Goal: Task Accomplishment & Management: Manage account settings

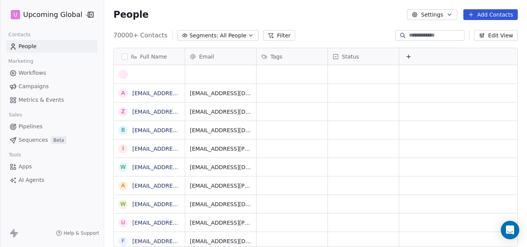
scroll to position [212, 417]
click at [477, 13] on button "Add Contacts" at bounding box center [490, 14] width 54 height 11
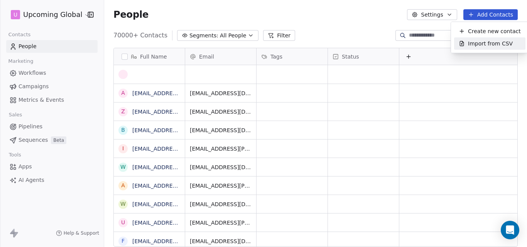
click at [477, 49] on div "Import from CSV" at bounding box center [489, 43] width 71 height 12
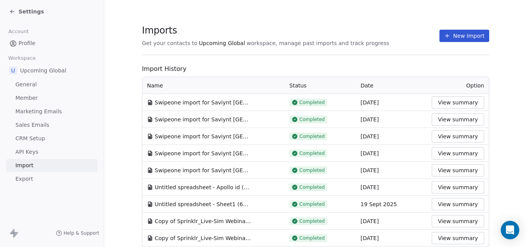
click at [450, 34] on button "New Import" at bounding box center [464, 36] width 50 height 12
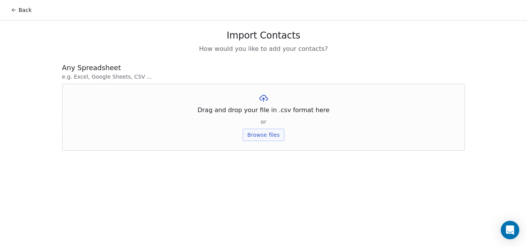
click at [266, 138] on button "Browse files" at bounding box center [264, 135] width 42 height 12
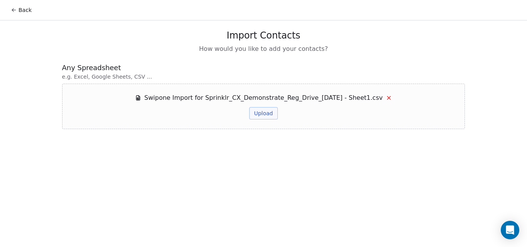
click at [261, 116] on button "Upload" at bounding box center [263, 113] width 28 height 12
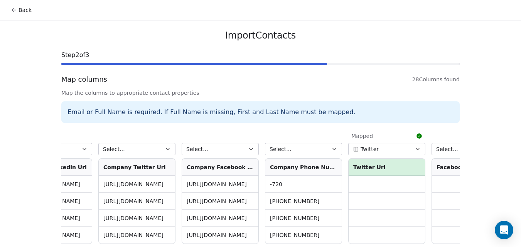
scroll to position [0, 1879]
click at [332, 148] on icon "button" at bounding box center [335, 149] width 6 height 6
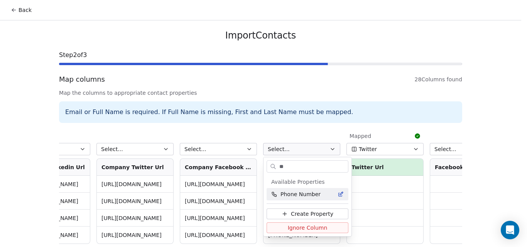
type input "**"
click at [312, 195] on span "Phone Number" at bounding box center [300, 195] width 40 height 8
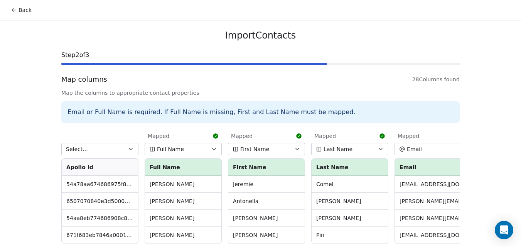
scroll to position [35, 0]
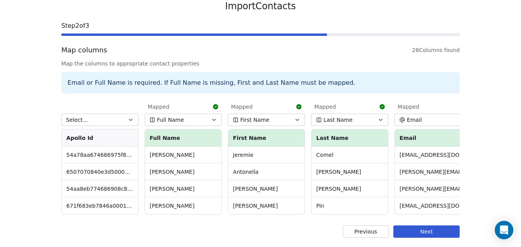
click at [421, 230] on button "Next" at bounding box center [426, 232] width 66 height 12
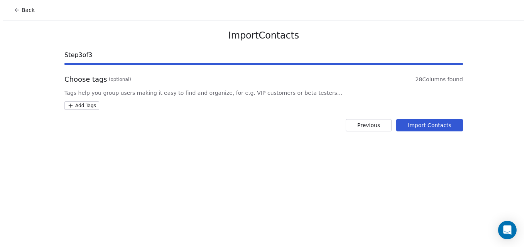
scroll to position [0, 0]
click at [417, 123] on button "Import Contacts" at bounding box center [431, 125] width 67 height 12
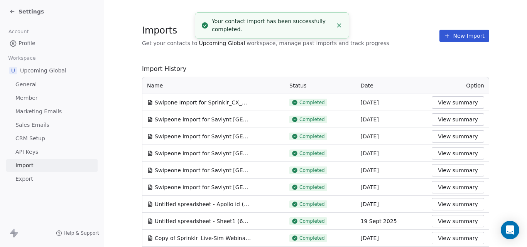
click at [339, 26] on line "Close toast" at bounding box center [339, 25] width 3 height 3
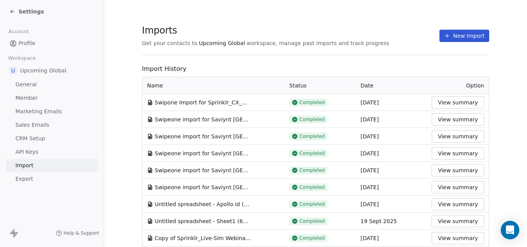
click at [36, 11] on span "Settings" at bounding box center [31, 12] width 25 height 8
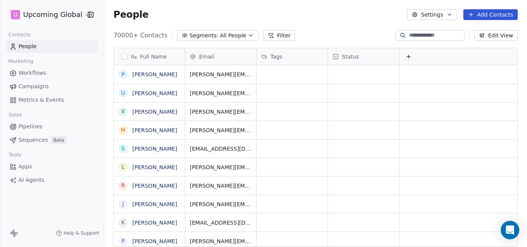
click at [248, 34] on icon "button" at bounding box center [251, 35] width 6 height 6
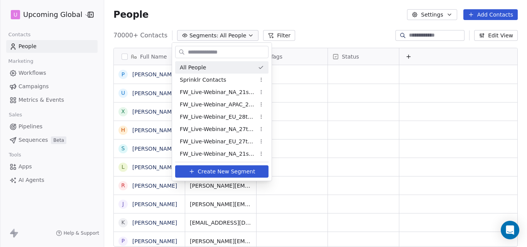
click at [316, 17] on html "U Upcoming Global Contacts People Marketing Workflows Campaigns Metrics & Event…" at bounding box center [263, 123] width 527 height 247
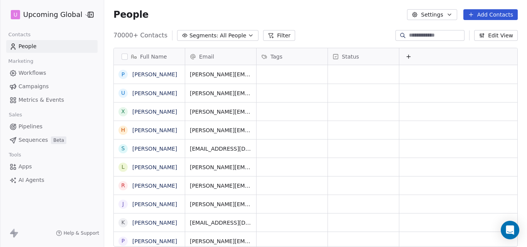
click at [267, 32] on button "Filter" at bounding box center [279, 35] width 32 height 11
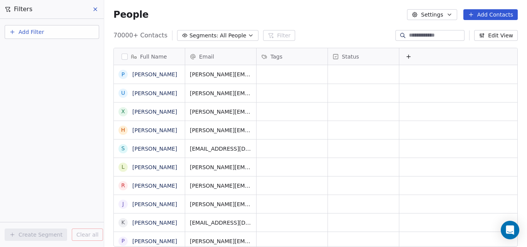
click at [34, 32] on span "Add Filter" at bounding box center [31, 32] width 25 height 8
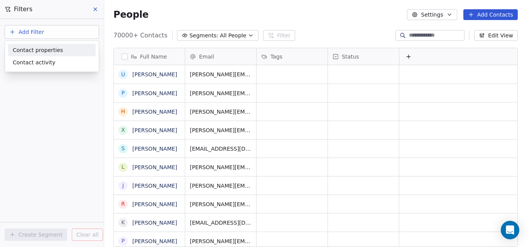
click at [94, 9] on html "U Upcoming Global Contacts People Marketing Workflows Campaigns Metrics & Event…" at bounding box center [263, 123] width 527 height 247
click at [249, 35] on icon "button" at bounding box center [250, 36] width 3 height 2
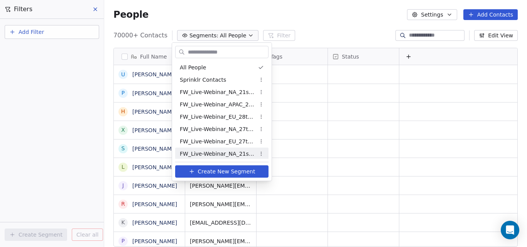
click at [232, 170] on span "Create New Segment" at bounding box center [226, 172] width 57 height 8
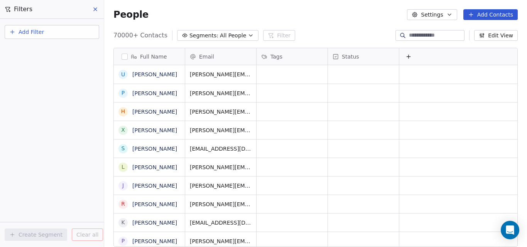
click at [57, 29] on button "Add Filter" at bounding box center [52, 32] width 95 height 14
click at [57, 51] on span "Contact properties" at bounding box center [38, 50] width 50 height 8
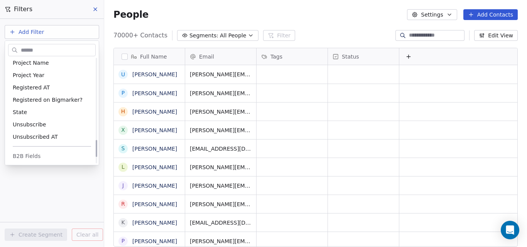
scroll to position [497, 0]
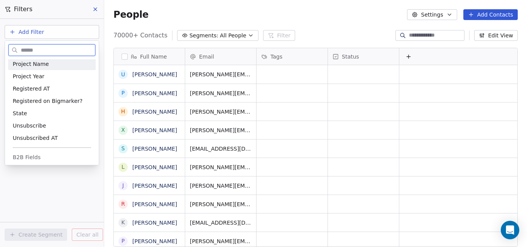
click at [49, 68] on div "Project Name" at bounding box center [52, 64] width 78 height 8
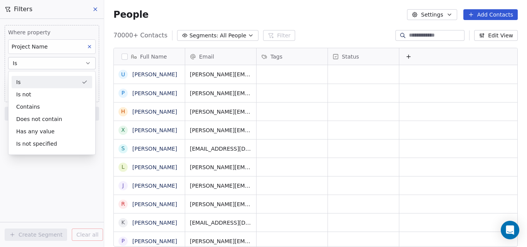
click at [49, 81] on div "Is" at bounding box center [52, 82] width 81 height 12
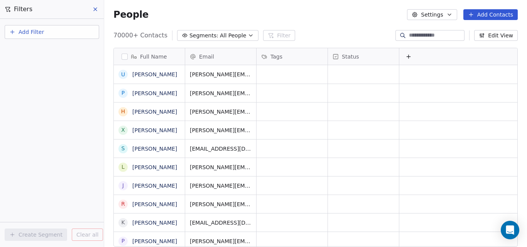
click at [73, 32] on button "Add Filter" at bounding box center [52, 32] width 95 height 14
click at [69, 51] on div "Contact properties" at bounding box center [52, 50] width 78 height 8
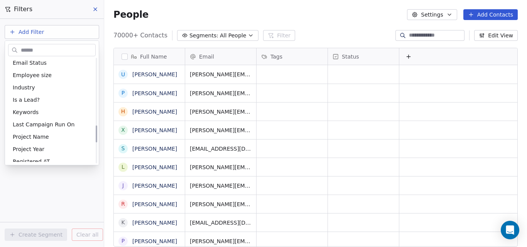
scroll to position [424, 0]
click at [56, 137] on div "Project Name" at bounding box center [52, 137] width 78 height 8
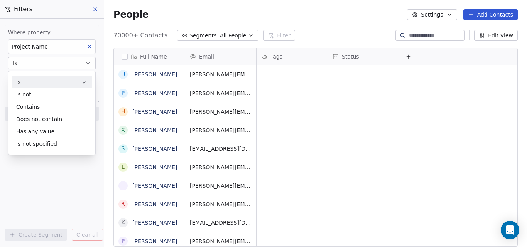
click at [45, 84] on div "Is" at bounding box center [52, 82] width 81 height 12
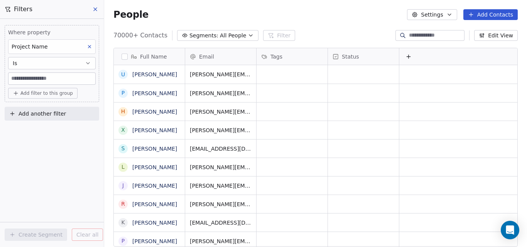
click at [47, 77] on input at bounding box center [51, 79] width 87 height 12
paste input "**********"
type input "**********"
click at [58, 95] on span "Add filter to this group" at bounding box center [46, 93] width 52 height 6
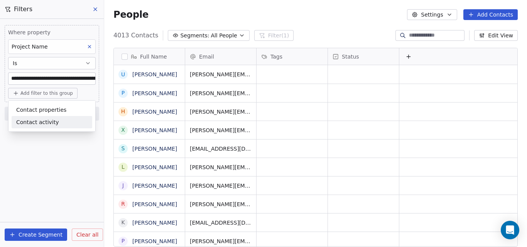
scroll to position [212, 417]
click at [94, 11] on html "**********" at bounding box center [263, 123] width 527 height 247
click at [95, 11] on icon at bounding box center [95, 9] width 6 height 6
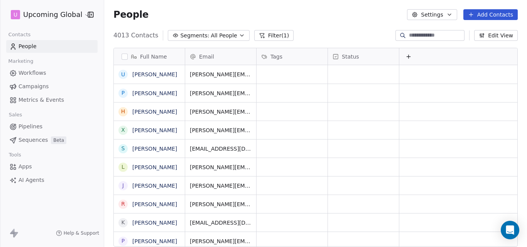
click at [264, 34] on button "Filter (1)" at bounding box center [274, 35] width 40 height 11
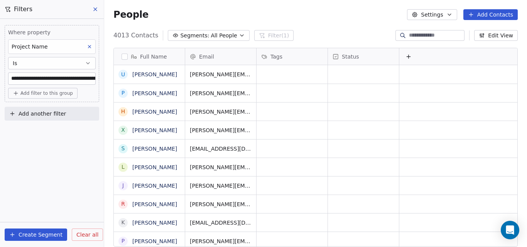
click at [90, 45] on icon at bounding box center [89, 46] width 5 height 5
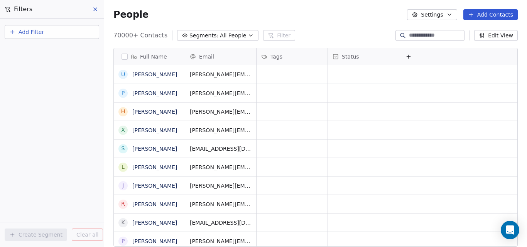
click at [96, 12] on icon at bounding box center [95, 9] width 6 height 6
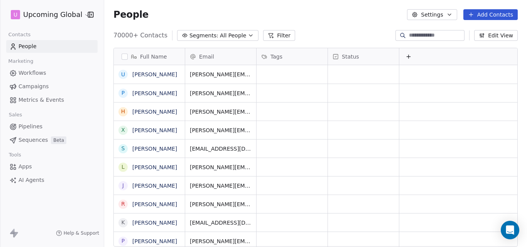
click at [268, 35] on icon at bounding box center [271, 35] width 6 height 6
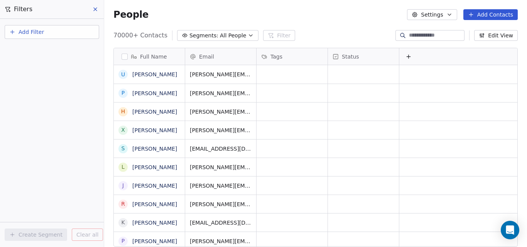
click at [59, 31] on button "Add Filter" at bounding box center [52, 32] width 95 height 14
click at [59, 49] on div "Contact properties" at bounding box center [52, 50] width 78 height 8
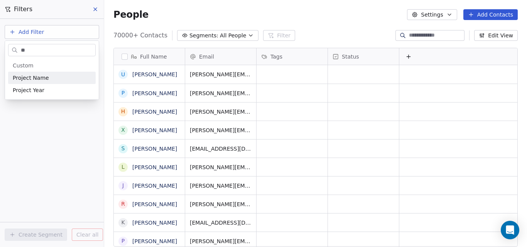
type input "**"
click at [47, 80] on div "Project Name" at bounding box center [52, 78] width 78 height 8
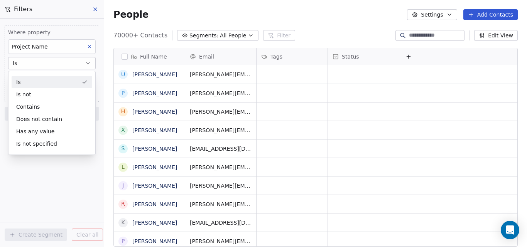
click at [47, 81] on div "Is" at bounding box center [52, 82] width 81 height 12
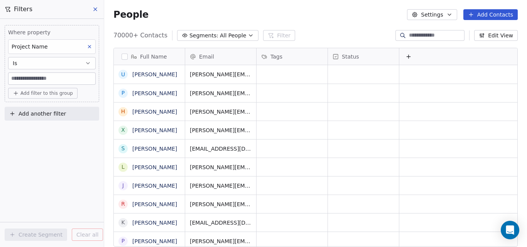
click at [47, 79] on input at bounding box center [51, 79] width 87 height 12
paste input "**********"
type input "**********"
click at [60, 95] on span "Add filter to this group" at bounding box center [46, 93] width 52 height 6
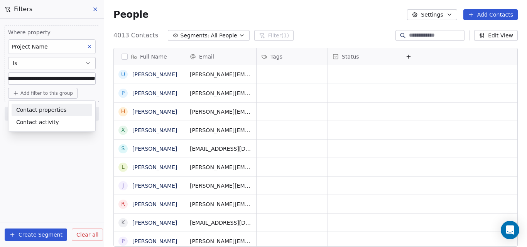
scroll to position [0, 0]
click at [32, 236] on html "**********" at bounding box center [263, 123] width 527 height 247
click at [53, 235] on button "Create Segment" at bounding box center [36, 235] width 62 height 12
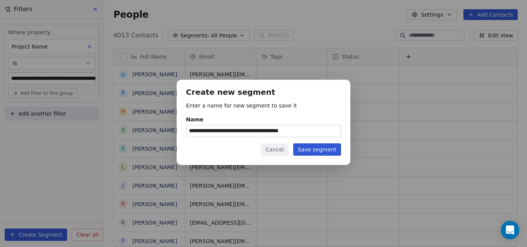
type input "**********"
click at [316, 151] on button "Save segment" at bounding box center [317, 149] width 48 height 12
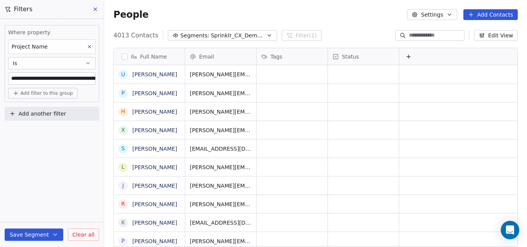
click at [358, 34] on div "4013 Contacts Segments: Sprinklr_CX_Demonstrate_Reg_Drive_[DATE] Filter (1) Edi…" at bounding box center [315, 35] width 423 height 12
click at [266, 35] on icon "button" at bounding box center [269, 35] width 6 height 6
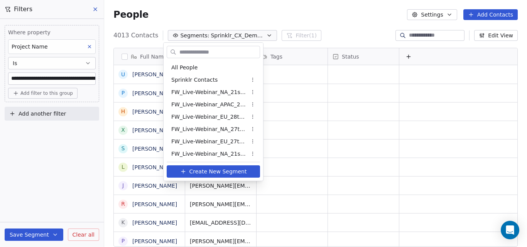
scroll to position [211, 0]
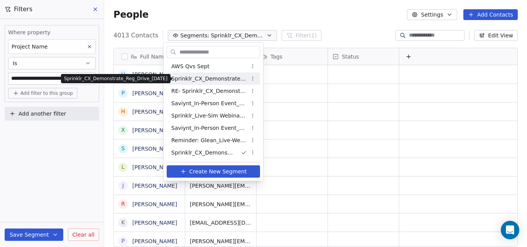
click at [221, 79] on span "Sprinklr_CX_Demonstrate_Reg_Drive_[DATE]" at bounding box center [209, 79] width 76 height 8
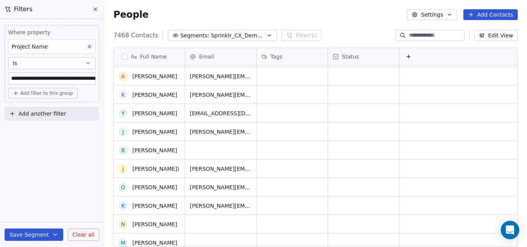
scroll to position [0, 0]
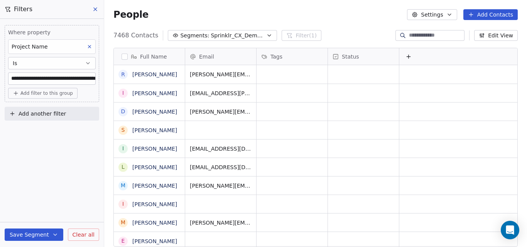
click at [266, 36] on icon "button" at bounding box center [269, 35] width 6 height 6
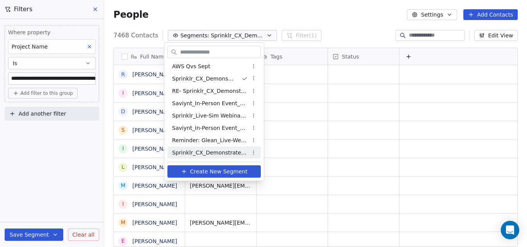
click at [223, 154] on span "Sprinklr_CX_Demonstrate_Reg_Drive_[DATE]" at bounding box center [210, 153] width 76 height 8
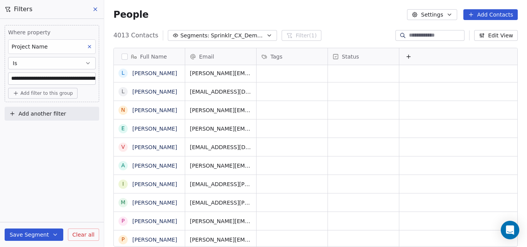
click at [266, 37] on icon "button" at bounding box center [269, 35] width 6 height 6
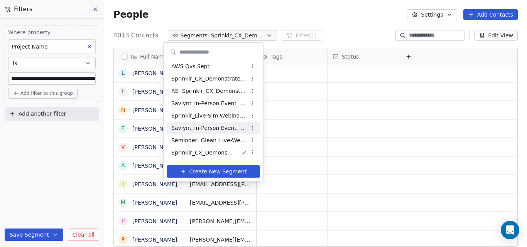
click at [234, 127] on span "Saviynt_In-Person Event_Sept & [DATE] ([GEOGRAPHIC_DATA])" at bounding box center [209, 128] width 76 height 8
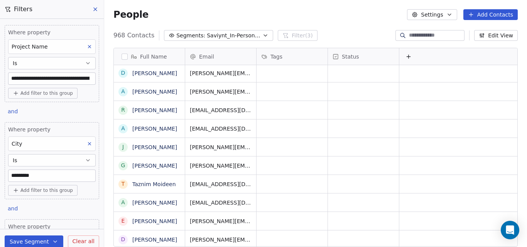
click at [324, 16] on div "People Settings Add Contacts" at bounding box center [315, 14] width 404 height 11
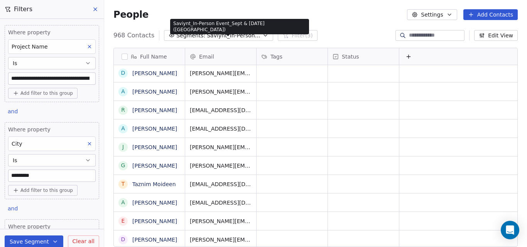
click at [262, 34] on icon "button" at bounding box center [265, 35] width 6 height 6
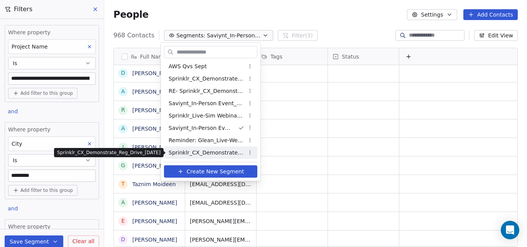
click at [221, 153] on span "Sprinklr_CX_Demonstrate_Reg_Drive_[DATE]" at bounding box center [207, 153] width 76 height 8
type input "**********"
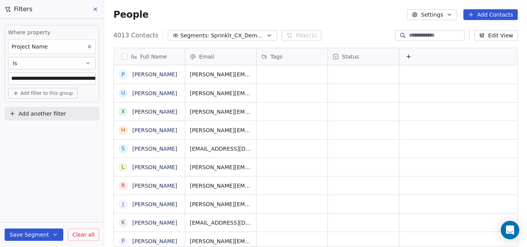
click at [266, 35] on icon "button" at bounding box center [269, 35] width 6 height 6
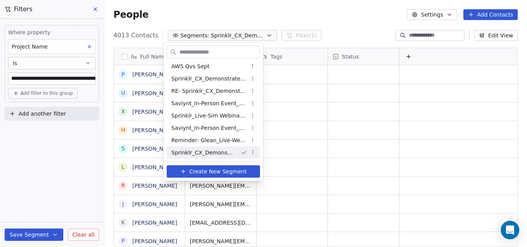
click at [230, 153] on span "Sprinklr_CX_Demonstrate_Reg_Drive_[DATE]" at bounding box center [202, 153] width 63 height 8
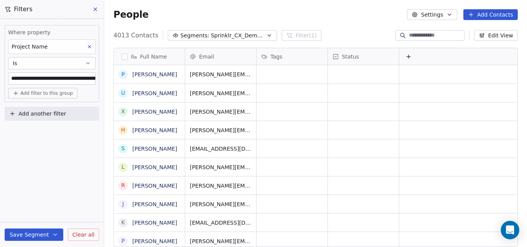
click at [266, 36] on icon "button" at bounding box center [269, 35] width 6 height 6
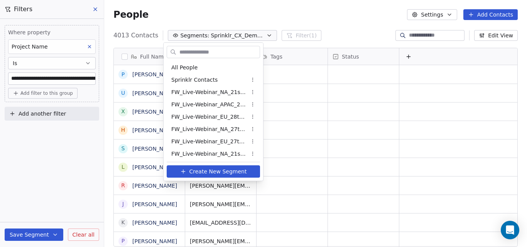
scroll to position [211, 0]
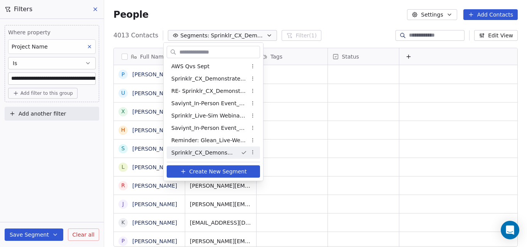
click at [252, 154] on html "**********" at bounding box center [263, 123] width 527 height 247
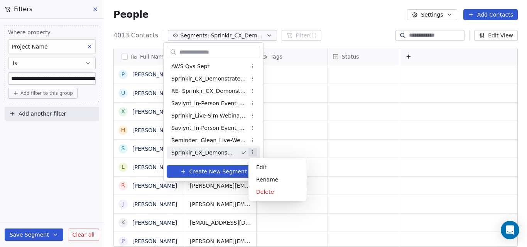
click at [360, 22] on html "**********" at bounding box center [263, 123] width 527 height 247
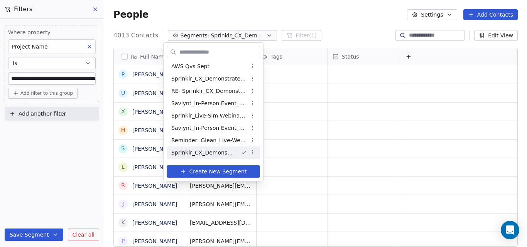
click at [253, 154] on html "**********" at bounding box center [263, 123] width 527 height 247
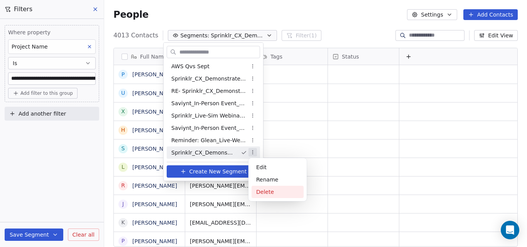
click at [265, 195] on div "Delete" at bounding box center [278, 192] width 52 height 12
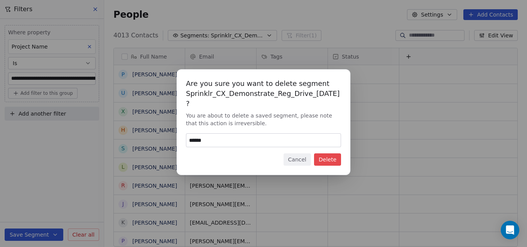
type input "******"
click at [297, 162] on button "Cancel" at bounding box center [297, 160] width 27 height 12
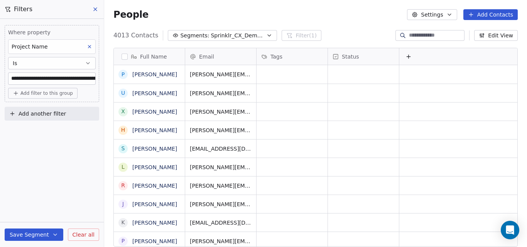
click at [479, 14] on button "Add Contacts" at bounding box center [490, 14] width 54 height 11
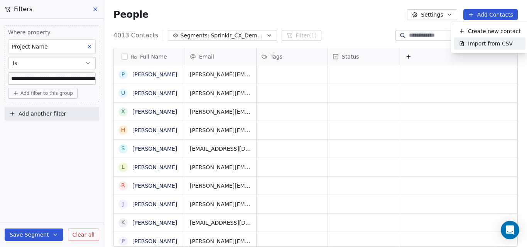
click at [477, 42] on span "Import from CSV" at bounding box center [490, 44] width 45 height 8
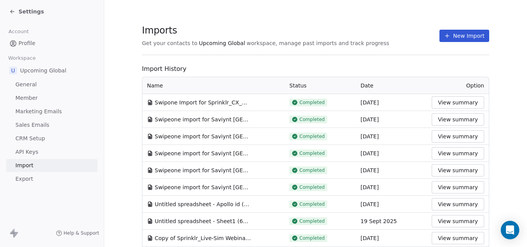
click at [451, 38] on button "New Import" at bounding box center [464, 36] width 50 height 12
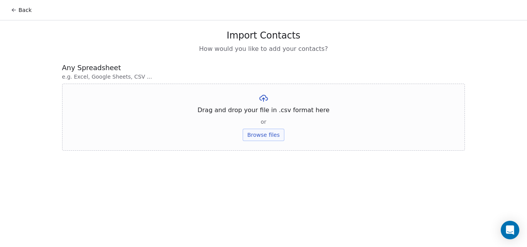
click at [17, 9] on button "Back" at bounding box center [21, 10] width 30 height 14
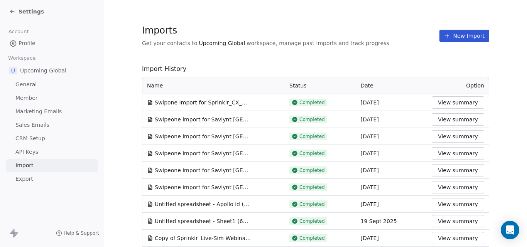
click at [10, 11] on icon at bounding box center [12, 11] width 6 height 6
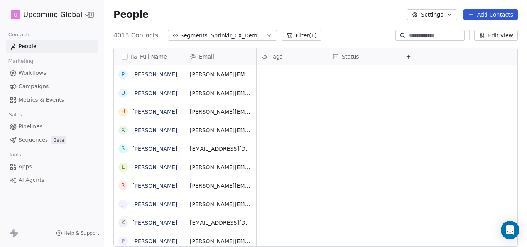
scroll to position [212, 417]
click at [474, 14] on icon at bounding box center [471, 15] width 6 height 6
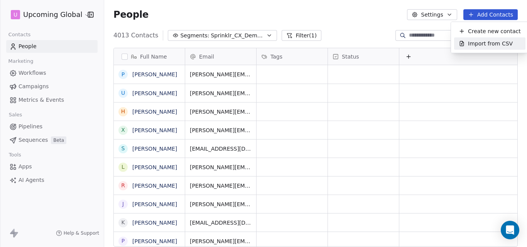
click at [477, 42] on span "Import from CSV" at bounding box center [490, 44] width 45 height 8
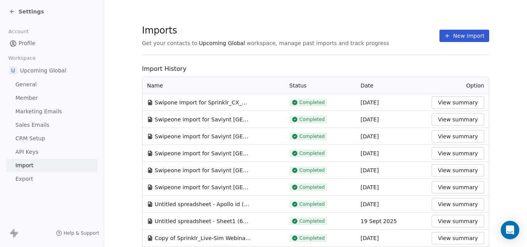
click at [447, 33] on icon at bounding box center [447, 36] width 6 height 6
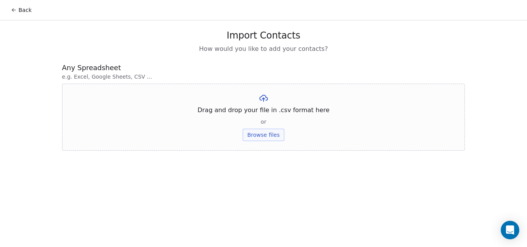
click at [267, 135] on button "Browse files" at bounding box center [264, 135] width 42 height 12
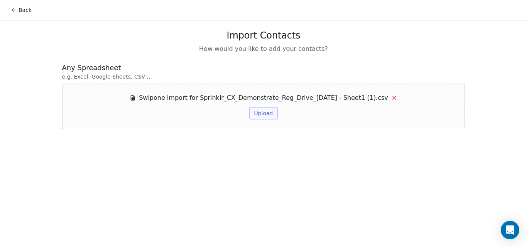
click at [268, 115] on button "Upload" at bounding box center [263, 113] width 28 height 12
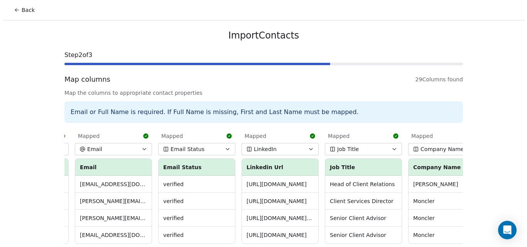
scroll to position [35, 0]
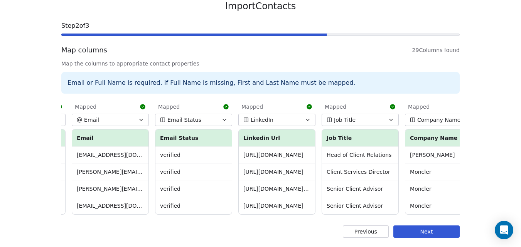
click at [223, 117] on icon "button" at bounding box center [224, 120] width 6 height 6
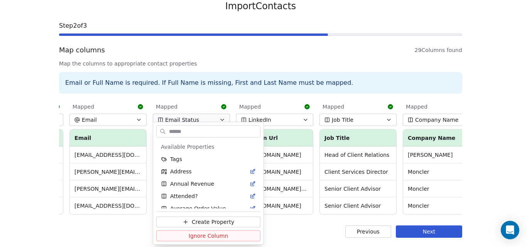
scroll to position [179, 0]
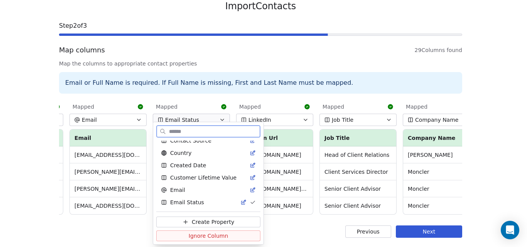
click at [225, 236] on button "Ignore Column" at bounding box center [208, 236] width 104 height 11
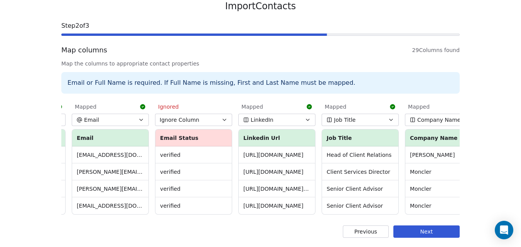
click at [222, 118] on button "Ignore Column" at bounding box center [193, 120] width 77 height 12
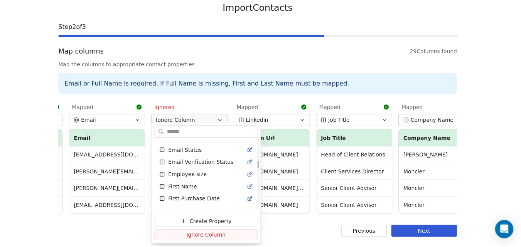
scroll to position [193, 0]
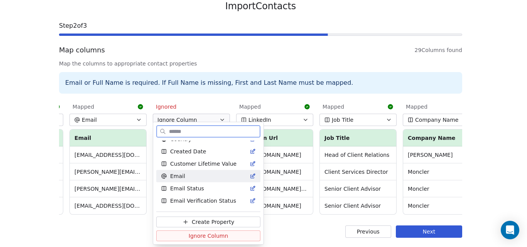
click at [201, 177] on div "Email" at bounding box center [208, 176] width 95 height 8
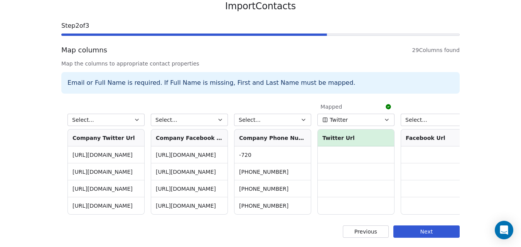
scroll to position [0, 1994]
click at [300, 117] on icon "button" at bounding box center [303, 120] width 6 height 6
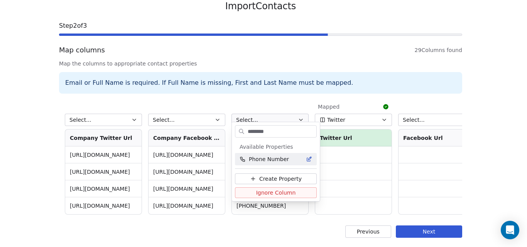
type input "********"
click at [275, 156] on span "Phone Number" at bounding box center [269, 159] width 40 height 8
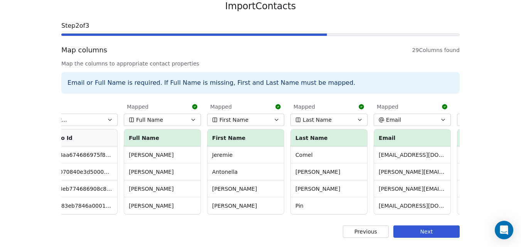
scroll to position [0, 0]
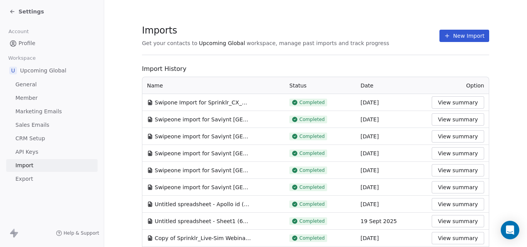
click at [63, 164] on link "Import" at bounding box center [51, 165] width 91 height 13
click at [461, 103] on button "View summary" at bounding box center [458, 102] width 52 height 12
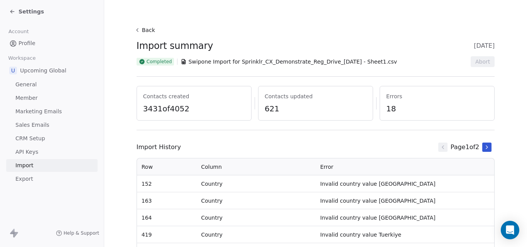
click at [137, 31] on icon at bounding box center [137, 30] width 6 height 6
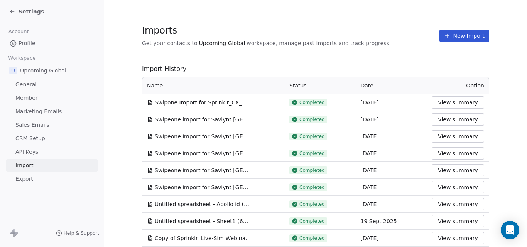
click at [460, 33] on button "New Import" at bounding box center [464, 36] width 50 height 12
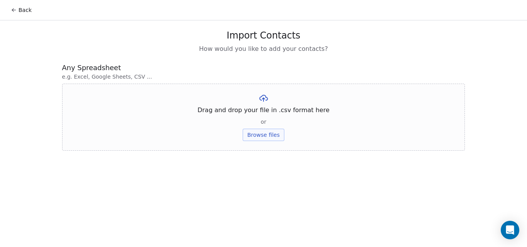
click at [262, 133] on button "Browse files" at bounding box center [264, 135] width 42 height 12
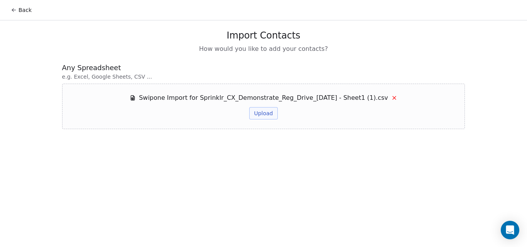
click at [261, 118] on button "Upload" at bounding box center [263, 113] width 28 height 12
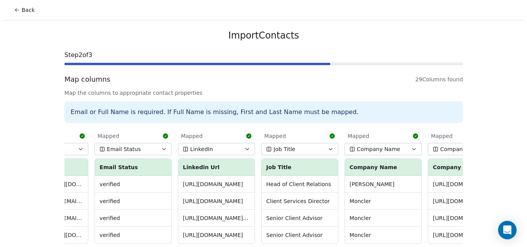
scroll to position [0, 387]
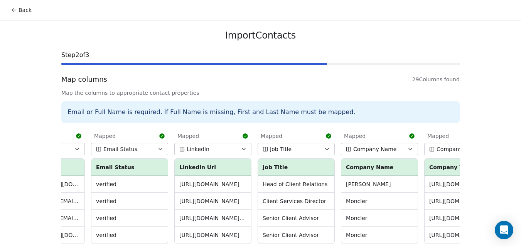
click at [157, 150] on icon "button" at bounding box center [160, 149] width 6 height 6
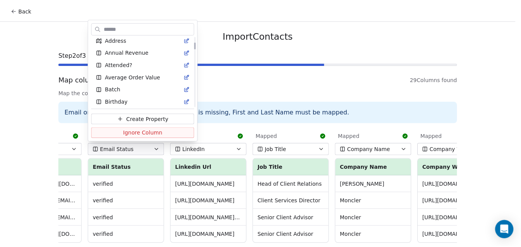
scroll to position [0, 0]
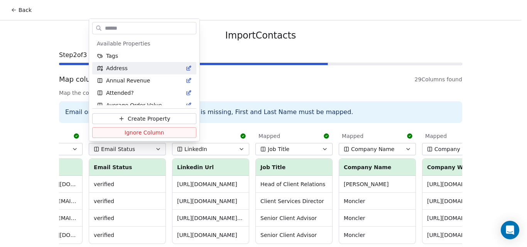
click at [240, 78] on html "Back Import Contacts Step 2 of 3 Map columns 29 Columns found Map the columns t…" at bounding box center [263, 138] width 527 height 277
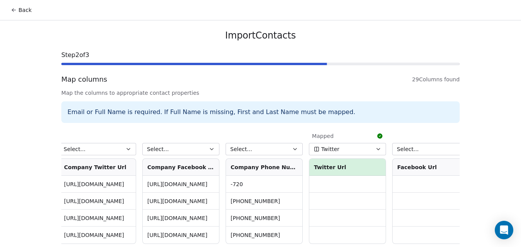
scroll to position [0, 2007]
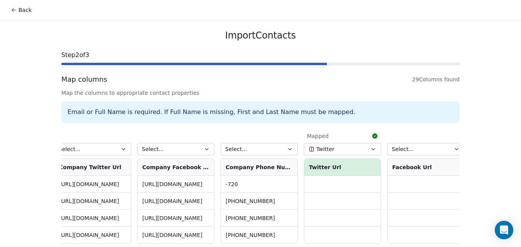
click at [287, 149] on icon "button" at bounding box center [290, 149] width 6 height 6
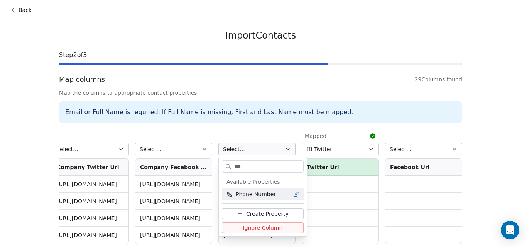
type input "***"
click at [269, 193] on span "Phone Number" at bounding box center [256, 195] width 40 height 8
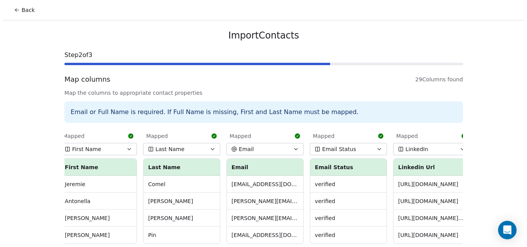
scroll to position [0, 172]
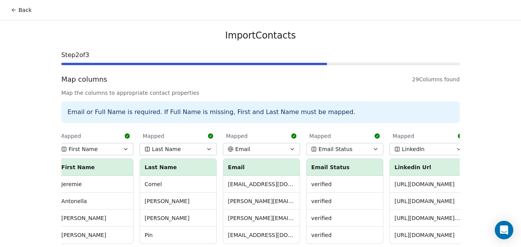
click at [373, 150] on icon "button" at bounding box center [376, 149] width 6 height 6
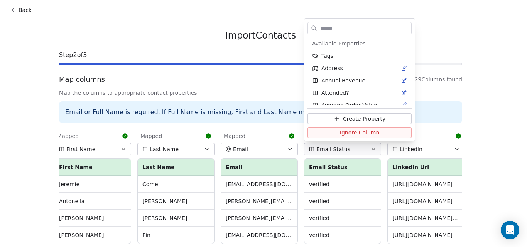
scroll to position [179, 0]
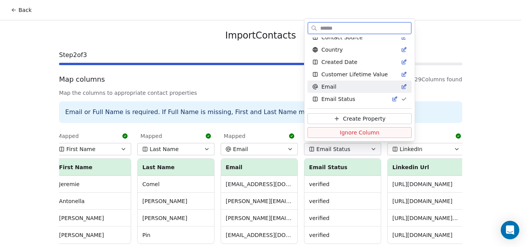
click at [328, 89] on span "Email" at bounding box center [328, 87] width 15 height 8
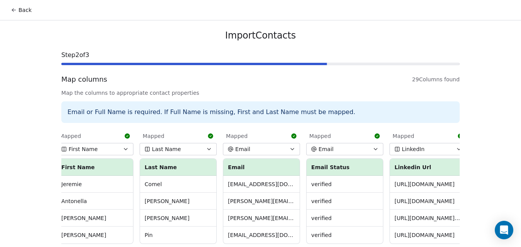
click at [374, 149] on icon "button" at bounding box center [375, 150] width 3 height 2
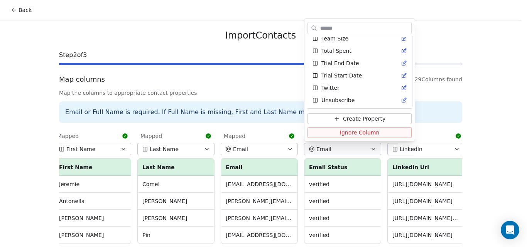
scroll to position [622, 0]
click at [336, 27] on input "text" at bounding box center [365, 28] width 93 height 11
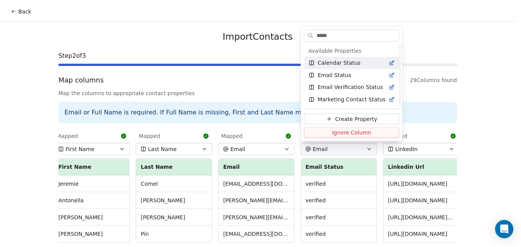
scroll to position [0, 0]
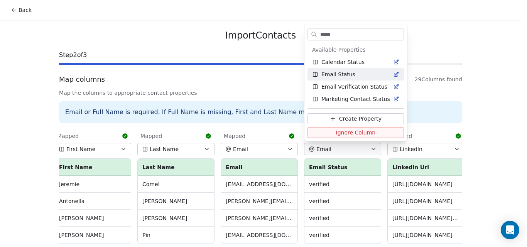
type input "*****"
click at [336, 72] on span "Email Status" at bounding box center [338, 75] width 34 height 8
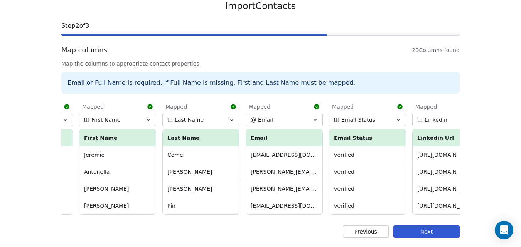
scroll to position [0, 149]
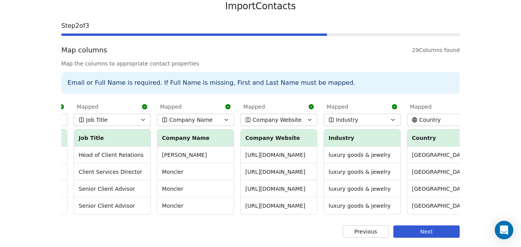
click at [185, 154] on td "[PERSON_NAME]" at bounding box center [195, 155] width 76 height 17
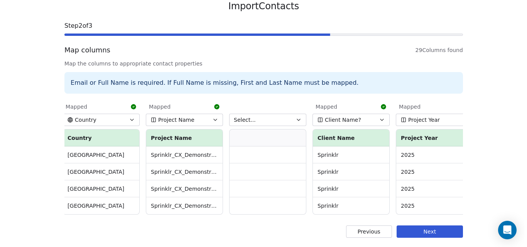
scroll to position [0, 918]
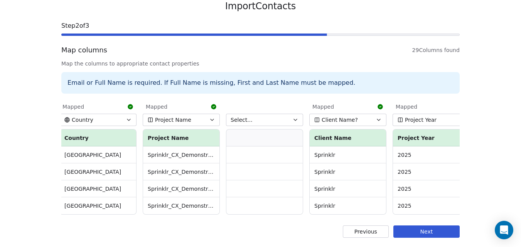
click at [292, 117] on icon "button" at bounding box center [295, 120] width 6 height 6
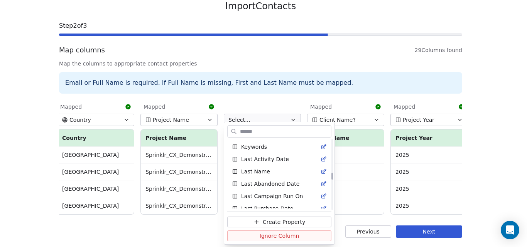
scroll to position [347, 0]
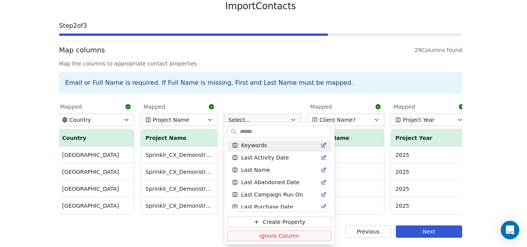
click at [244, 133] on input "text" at bounding box center [284, 131] width 93 height 11
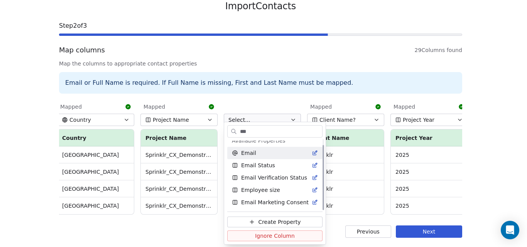
scroll to position [0, 0]
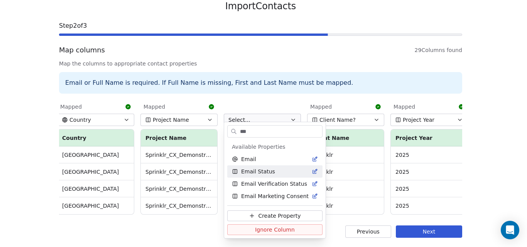
type input "***"
click at [249, 172] on span "Email Status" at bounding box center [258, 172] width 34 height 8
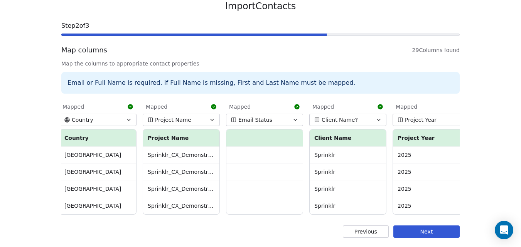
click at [294, 117] on icon "button" at bounding box center [295, 120] width 6 height 6
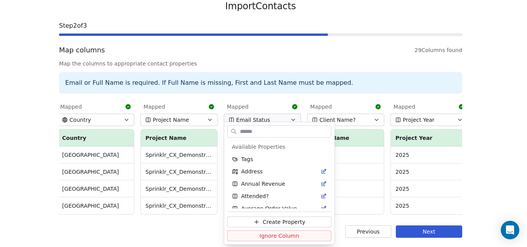
scroll to position [179, 0]
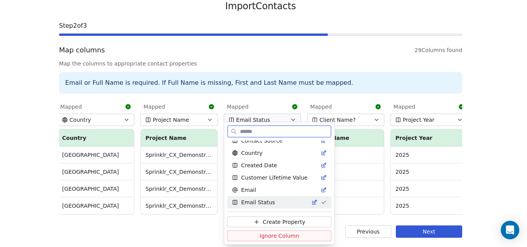
click at [275, 236] on span "Ignore Column" at bounding box center [280, 236] width 40 height 8
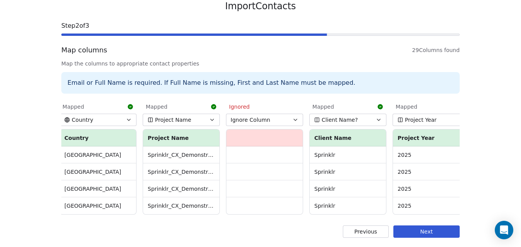
click at [295, 117] on icon "button" at bounding box center [295, 120] width 6 height 6
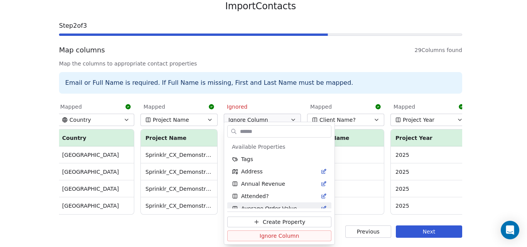
click at [332, 227] on html "Back Import Contacts Step 2 of 3 Map columns 29 Columns found Map the columns t…" at bounding box center [263, 109] width 527 height 277
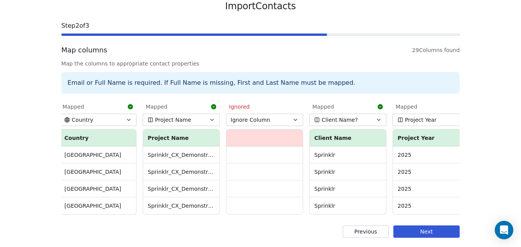
click at [294, 117] on icon "button" at bounding box center [295, 120] width 6 height 6
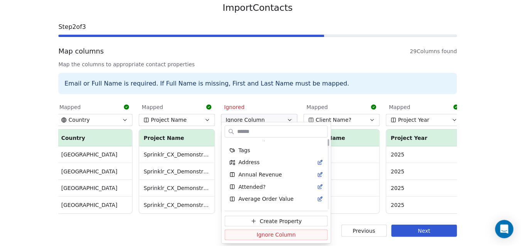
scroll to position [0, 0]
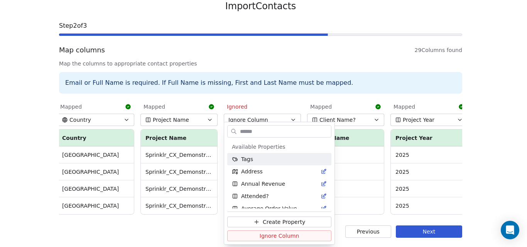
click at [293, 113] on html "Back Import Contacts Step 2 of 3 Map columns 29 Columns found Map the columns t…" at bounding box center [263, 109] width 527 height 277
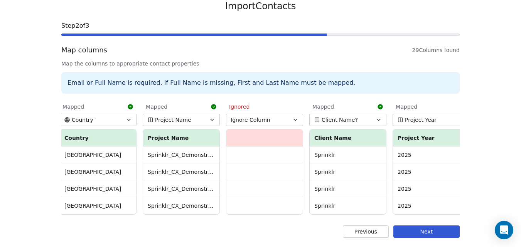
click at [259, 116] on span "Ignore Column" at bounding box center [251, 120] width 40 height 8
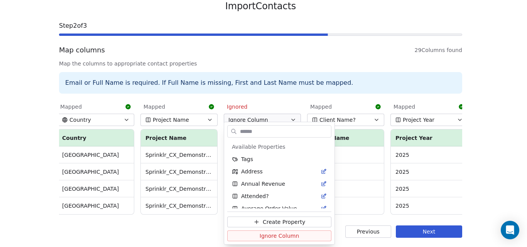
click at [233, 101] on html "Back Import Contacts Step 2 of 3 Map columns 29 Columns found Map the columns t…" at bounding box center [263, 109] width 527 height 277
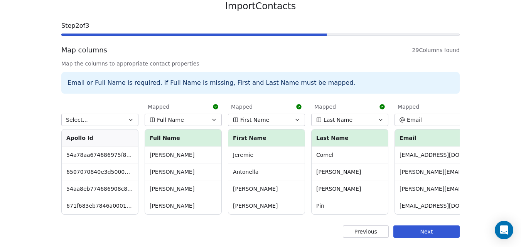
click at [375, 233] on button "Previous" at bounding box center [366, 232] width 46 height 12
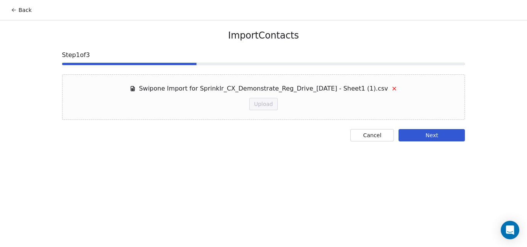
click at [370, 136] on button "Cancel" at bounding box center [372, 135] width 44 height 12
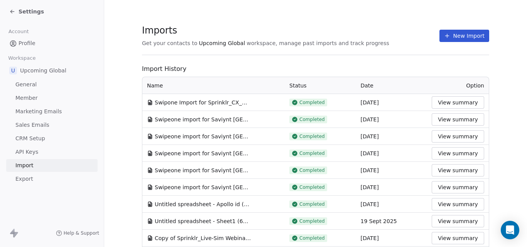
click at [456, 35] on button "New Import" at bounding box center [464, 36] width 50 height 12
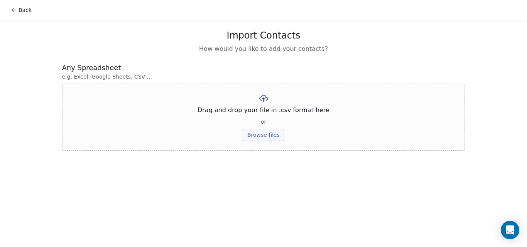
click at [270, 136] on button "Browse files" at bounding box center [264, 135] width 42 height 12
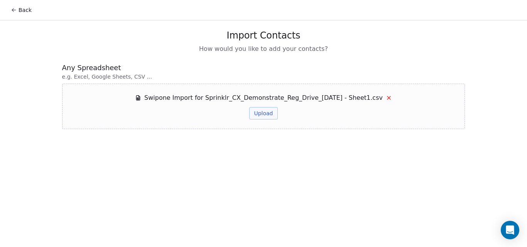
click at [268, 114] on button "Upload" at bounding box center [263, 113] width 28 height 12
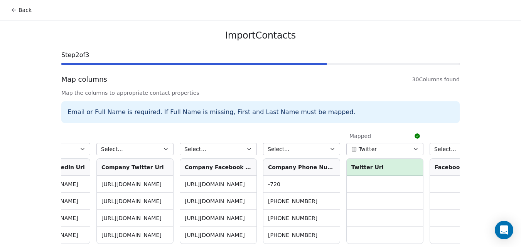
scroll to position [0, 2048]
click at [326, 144] on button "Select..." at bounding box center [301, 149] width 77 height 12
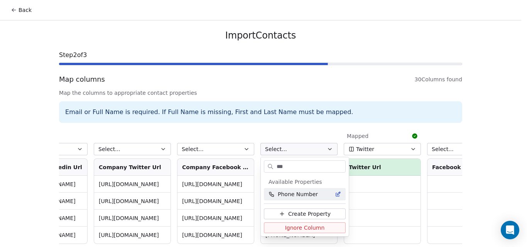
type input "***"
click at [306, 193] on span "Phone Number" at bounding box center [298, 195] width 40 height 8
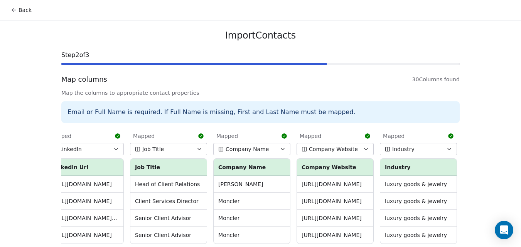
scroll to position [35, 0]
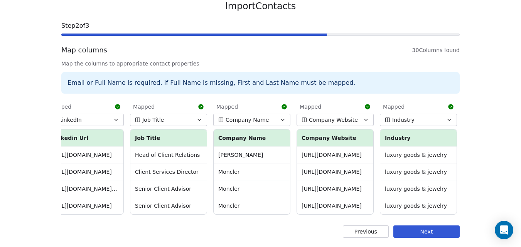
click at [435, 231] on button "Next" at bounding box center [426, 232] width 66 height 12
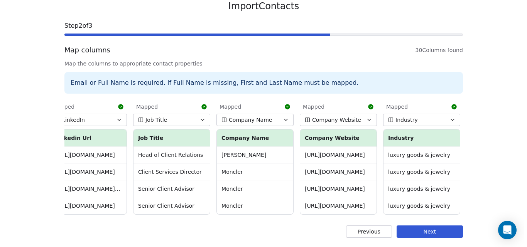
scroll to position [0, 0]
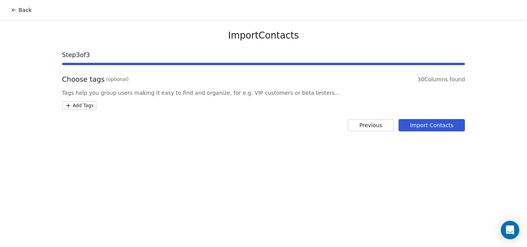
click at [429, 126] on button "Import Contacts" at bounding box center [431, 125] width 67 height 12
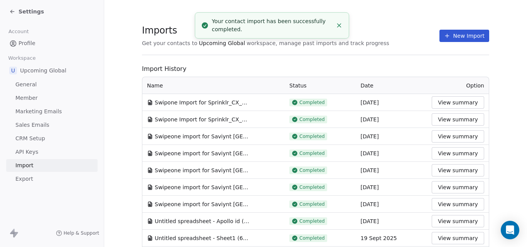
click at [32, 12] on span "Settings" at bounding box center [31, 12] width 25 height 8
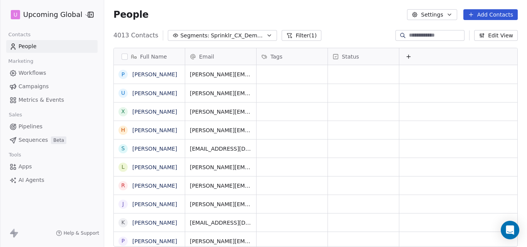
scroll to position [212, 417]
click at [294, 36] on button "Filter (1)" at bounding box center [302, 35] width 40 height 11
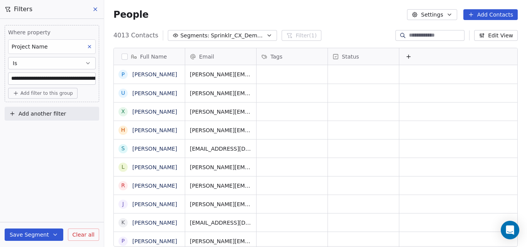
click at [90, 49] on icon at bounding box center [89, 46] width 5 height 5
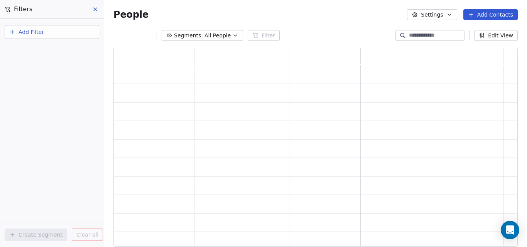
scroll to position [193, 398]
click at [95, 10] on icon at bounding box center [95, 9] width 6 height 6
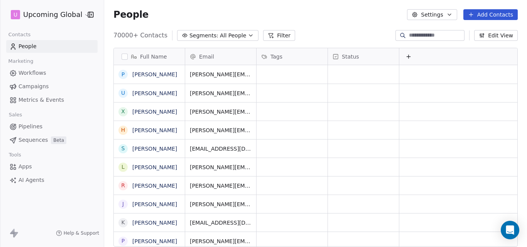
scroll to position [212, 417]
click at [268, 35] on icon at bounding box center [271, 35] width 6 height 6
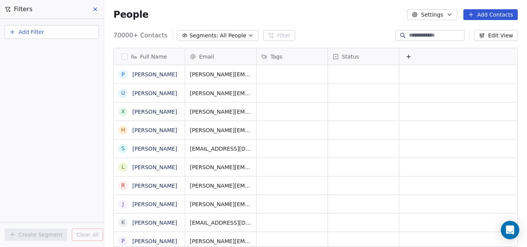
click at [68, 36] on button "Add Filter" at bounding box center [52, 32] width 95 height 14
click at [66, 50] on div "Contact properties" at bounding box center [52, 50] width 78 height 8
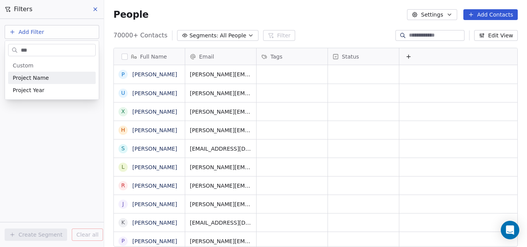
type input "***"
click at [62, 76] on div "Project Name" at bounding box center [52, 78] width 78 height 8
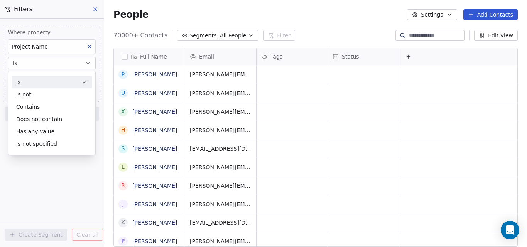
click at [54, 84] on div "Is" at bounding box center [52, 82] width 81 height 12
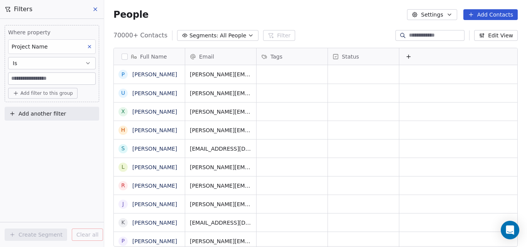
click at [54, 78] on input at bounding box center [51, 79] width 87 height 12
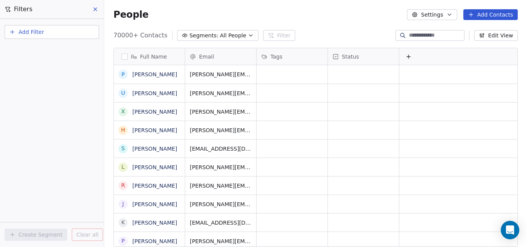
click at [68, 32] on button "Add Filter" at bounding box center [52, 32] width 95 height 14
click at [68, 47] on div "Contact properties" at bounding box center [52, 50] width 78 height 8
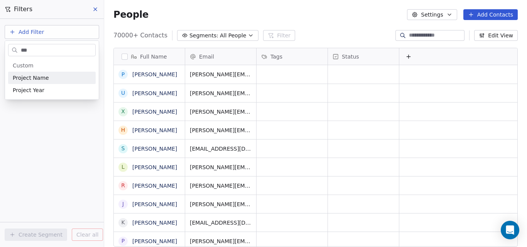
type input "***"
click at [32, 78] on span "Project Name" at bounding box center [31, 78] width 36 height 8
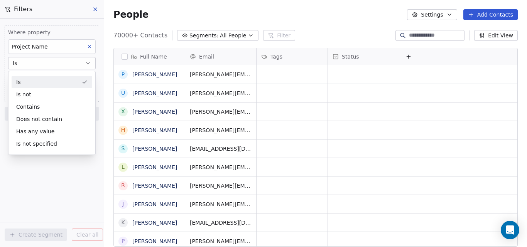
click at [32, 78] on div "Is" at bounding box center [52, 82] width 81 height 12
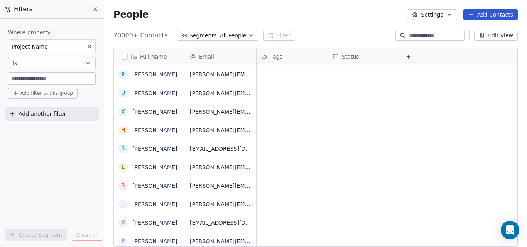
click at [32, 78] on input at bounding box center [51, 79] width 87 height 12
paste input "**********"
type input "**********"
click at [58, 94] on span "Add filter to this group" at bounding box center [46, 93] width 52 height 6
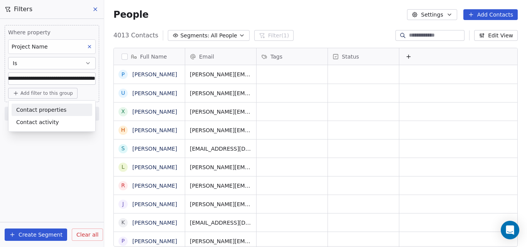
scroll to position [0, 0]
click at [42, 233] on html "**********" at bounding box center [263, 123] width 527 height 247
click at [41, 236] on button "Create Segment" at bounding box center [36, 235] width 62 height 12
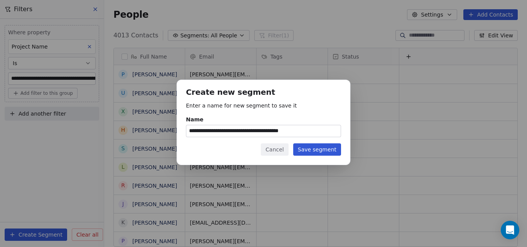
type input "**********"
click at [309, 148] on button "Save segment" at bounding box center [317, 149] width 48 height 12
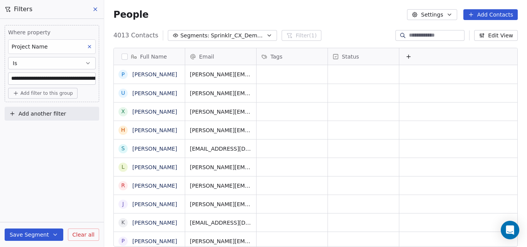
click at [268, 35] on icon "button" at bounding box center [269, 36] width 3 height 2
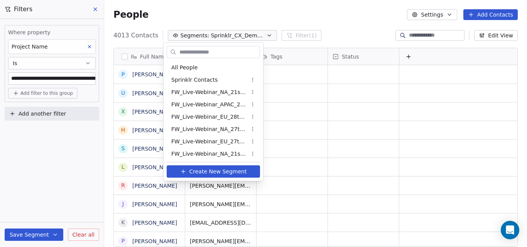
scroll to position [223, 0]
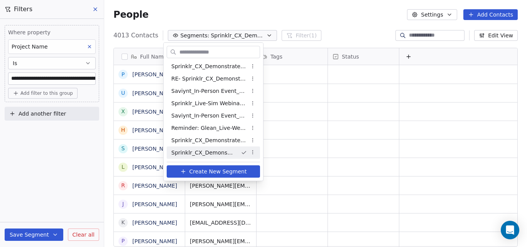
click at [214, 153] on span "Sprinklr_CX_Demonstrate_Reg_Drive_[DATE]" at bounding box center [202, 153] width 63 height 8
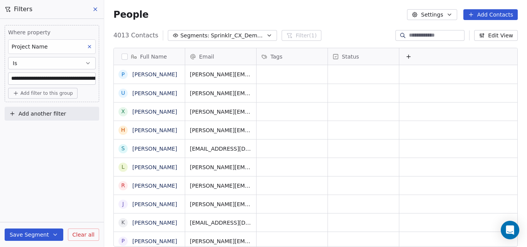
scroll to position [0, 7]
click at [341, 55] on span "Status" at bounding box center [349, 57] width 17 height 8
click at [350, 27] on html "**********" at bounding box center [263, 123] width 527 height 247
click at [251, 36] on span "Sprinklr_CX_Demonstrate_Reg_Drive_[DATE]" at bounding box center [238, 36] width 54 height 8
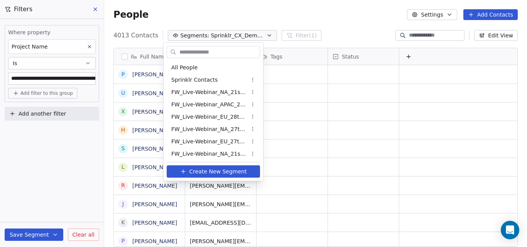
scroll to position [223, 0]
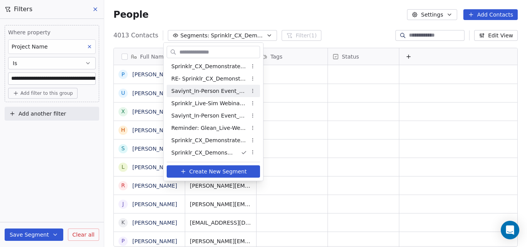
click at [307, 14] on html "**********" at bounding box center [263, 123] width 527 height 247
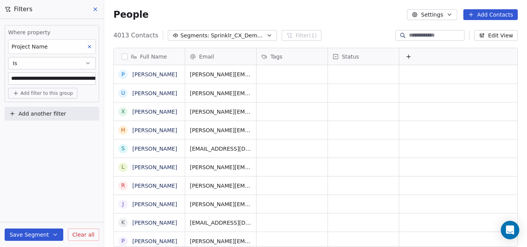
click at [266, 35] on icon "button" at bounding box center [269, 35] width 6 height 6
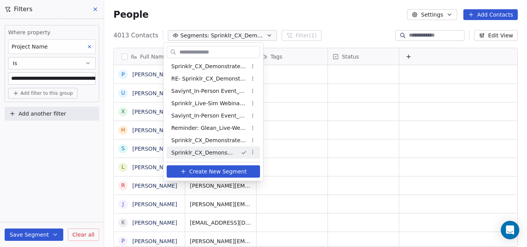
click at [253, 152] on html "**********" at bounding box center [263, 123] width 527 height 247
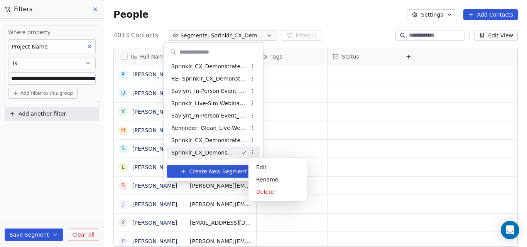
click at [261, 19] on html "**********" at bounding box center [263, 123] width 527 height 247
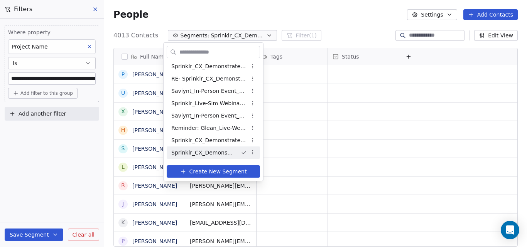
click at [432, 13] on html "**********" at bounding box center [263, 123] width 527 height 247
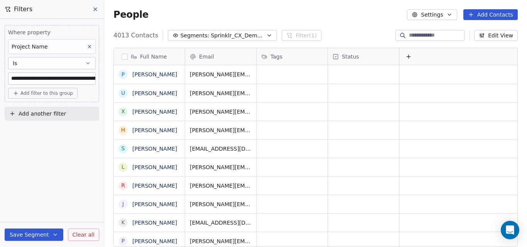
click at [432, 13] on button "Settings" at bounding box center [432, 14] width 50 height 11
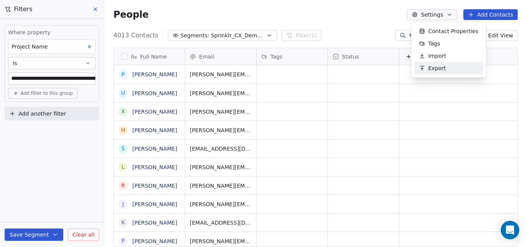
click at [439, 67] on span "Export" at bounding box center [437, 68] width 18 height 8
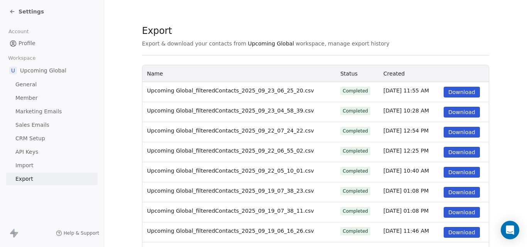
click at [452, 90] on button "Download" at bounding box center [462, 92] width 36 height 11
click at [465, 113] on button "Download" at bounding box center [462, 112] width 36 height 11
click at [60, 165] on link "Import" at bounding box center [51, 165] width 91 height 13
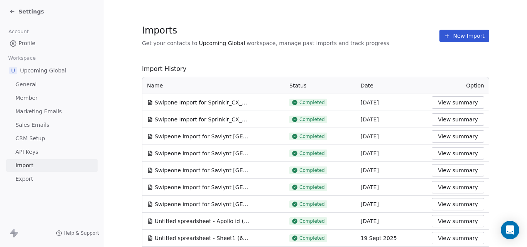
click at [447, 102] on button "View summary" at bounding box center [458, 102] width 52 height 12
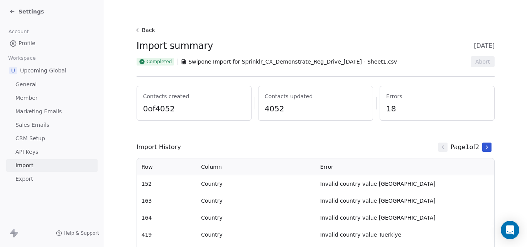
click at [284, 107] on span "4052" at bounding box center [316, 108] width 102 height 11
click at [485, 146] on icon at bounding box center [487, 147] width 6 height 6
click at [440, 149] on icon at bounding box center [443, 147] width 6 height 6
click at [485, 146] on icon at bounding box center [487, 147] width 6 height 6
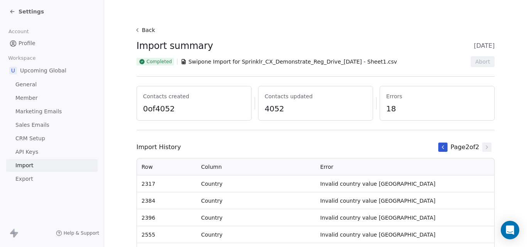
click at [43, 82] on link "General" at bounding box center [51, 84] width 91 height 13
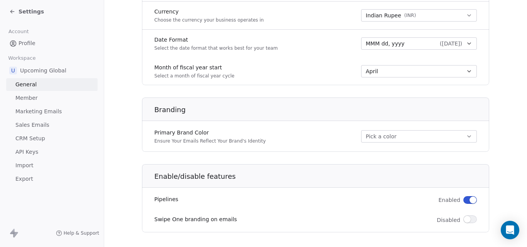
scroll to position [414, 0]
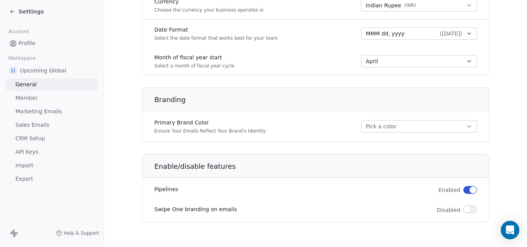
click at [25, 98] on span "Member" at bounding box center [26, 98] width 22 height 8
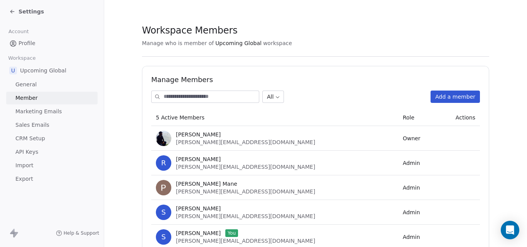
scroll to position [36, 0]
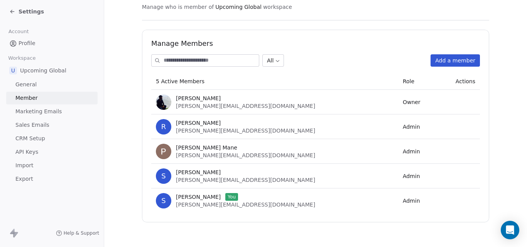
click at [47, 112] on span "Marketing Emails" at bounding box center [38, 112] width 46 height 8
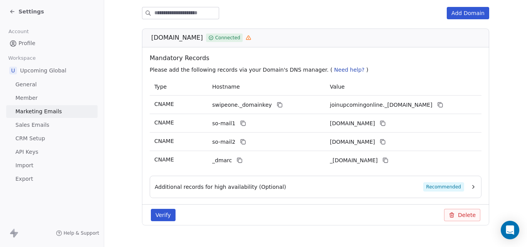
scroll to position [131, 0]
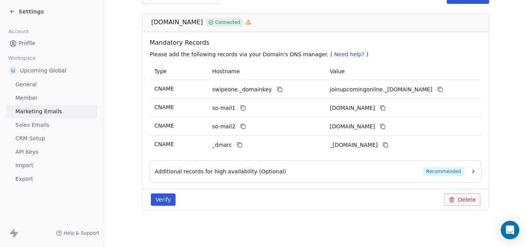
click at [57, 126] on link "Sales Emails" at bounding box center [51, 125] width 91 height 13
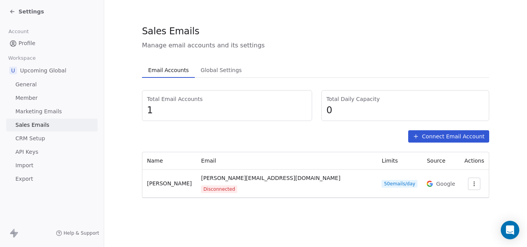
click at [51, 138] on link "CRM Setup" at bounding box center [51, 138] width 91 height 13
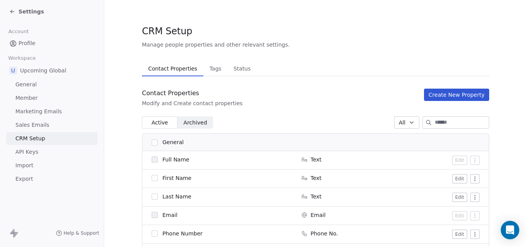
click at [42, 154] on link "API Keys" at bounding box center [51, 152] width 91 height 13
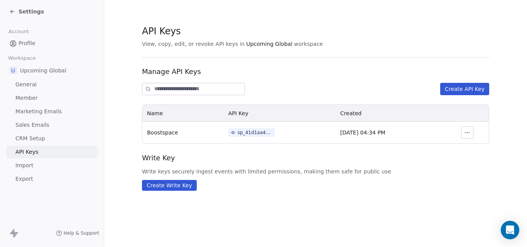
click at [32, 166] on span "Import" at bounding box center [24, 166] width 18 height 8
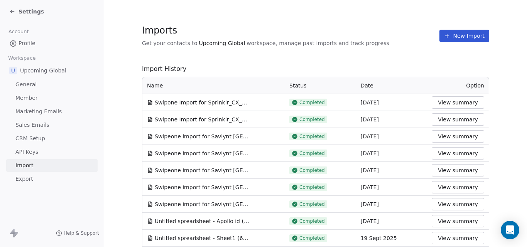
click at [27, 179] on span "Export" at bounding box center [24, 179] width 18 height 8
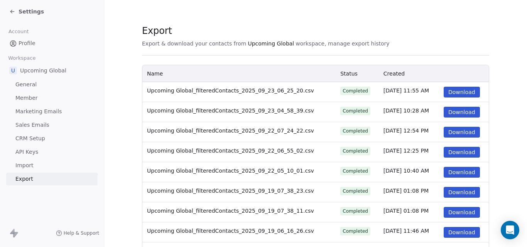
click at [26, 163] on span "Import" at bounding box center [24, 166] width 18 height 8
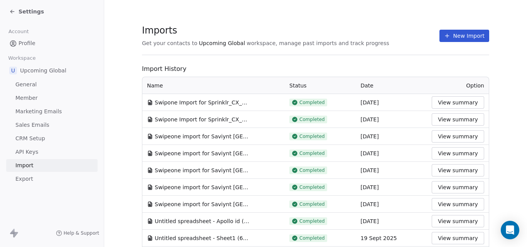
click at [29, 10] on span "Settings" at bounding box center [31, 12] width 25 height 8
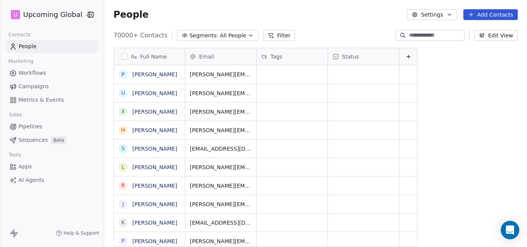
scroll to position [212, 417]
click at [248, 34] on icon "button" at bounding box center [251, 35] width 6 height 6
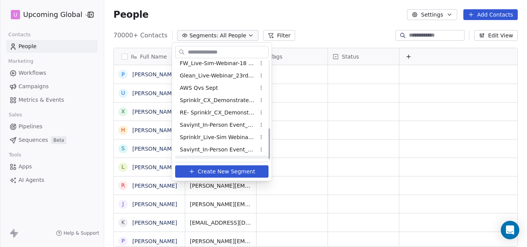
scroll to position [223, 0]
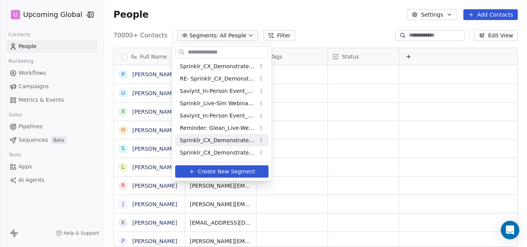
click at [228, 140] on span "Sprinklr_CX_Demonstrate_Reg_Drive_[DATE]" at bounding box center [218, 141] width 76 height 8
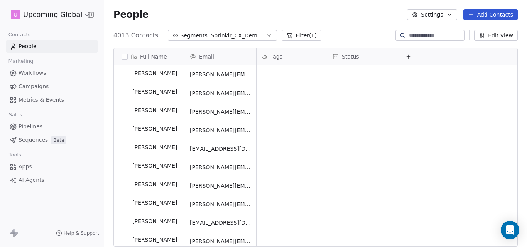
scroll to position [0, 0]
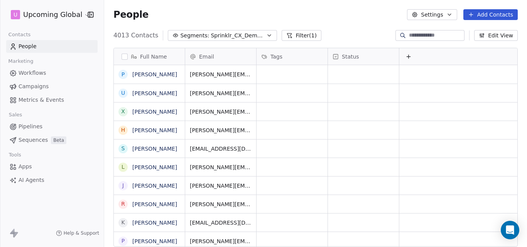
click at [59, 98] on span "Metrics & Events" at bounding box center [42, 100] width 46 height 8
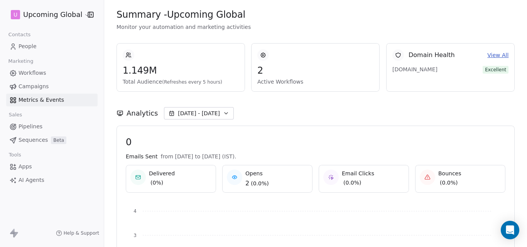
click at [54, 49] on link "People" at bounding box center [51, 46] width 91 height 13
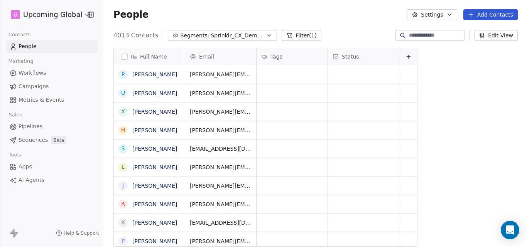
scroll to position [212, 417]
click at [48, 73] on link "Workflows" at bounding box center [51, 73] width 91 height 13
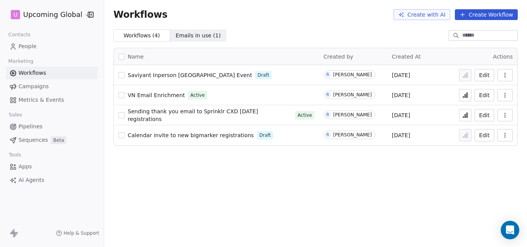
click at [35, 48] on span "People" at bounding box center [28, 46] width 18 height 8
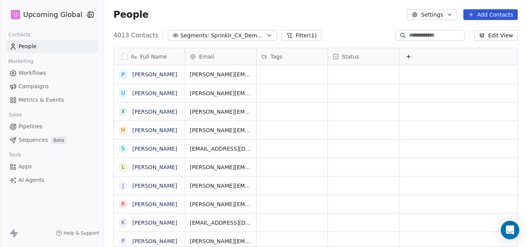
click at [266, 35] on icon "button" at bounding box center [269, 35] width 6 height 6
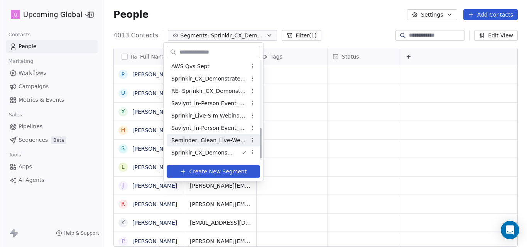
scroll to position [223, 0]
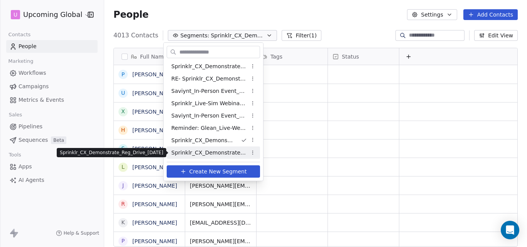
click at [220, 152] on span "Sprinklr_CX_Demonstrate_Reg_Drive_[DATE]" at bounding box center [209, 153] width 76 height 8
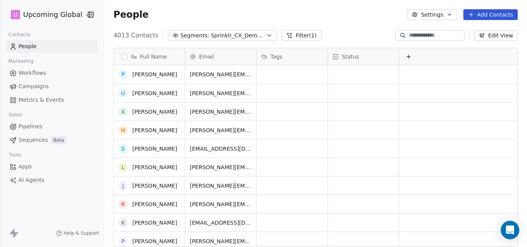
scroll to position [0, 0]
click at [83, 16] on html "U Upcoming Global Contacts People Marketing Workflows Campaigns Metrics & Event…" at bounding box center [263, 123] width 527 height 247
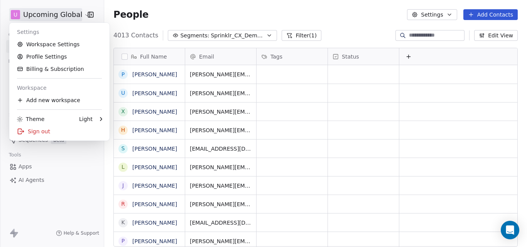
click at [191, 15] on html "U Upcoming Global Contacts People Marketing Workflows Campaigns Metrics & Event…" at bounding box center [263, 123] width 527 height 247
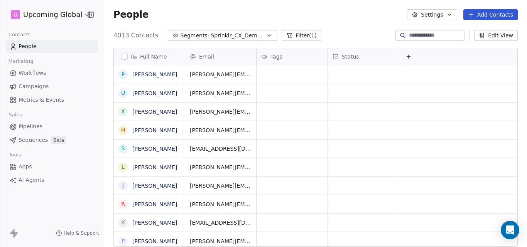
click at [425, 16] on button "Settings" at bounding box center [432, 14] width 50 height 11
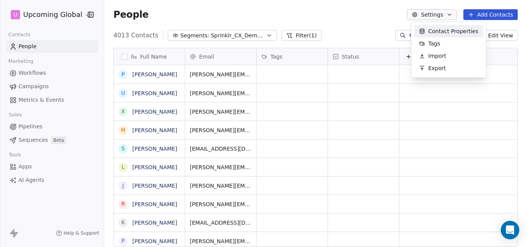
click at [435, 30] on span "Contact Properties" at bounding box center [453, 31] width 50 height 8
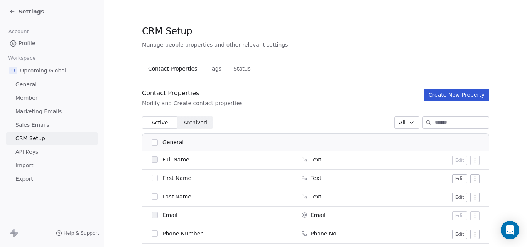
click at [32, 46] on span "Profile" at bounding box center [27, 43] width 17 height 8
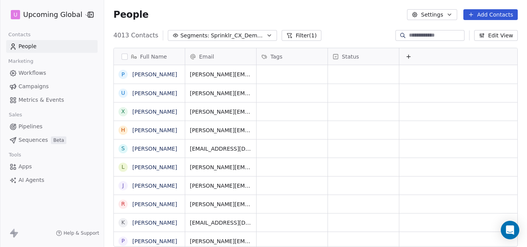
click at [298, 36] on button "Filter (1)" at bounding box center [302, 35] width 40 height 11
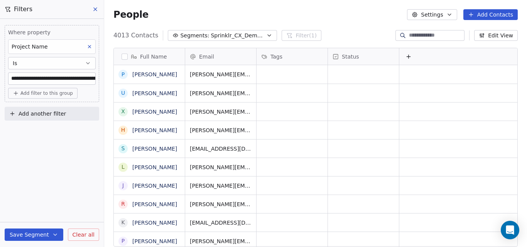
click at [203, 5] on div "People Settings Add Contacts" at bounding box center [315, 14] width 423 height 29
click at [204, 6] on div "People Settings Add Contacts" at bounding box center [315, 14] width 423 height 29
click at [95, 9] on icon at bounding box center [95, 9] width 6 height 6
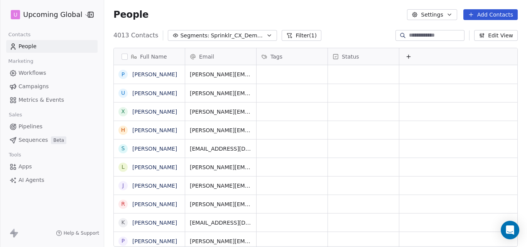
click at [266, 34] on icon "button" at bounding box center [269, 35] width 6 height 6
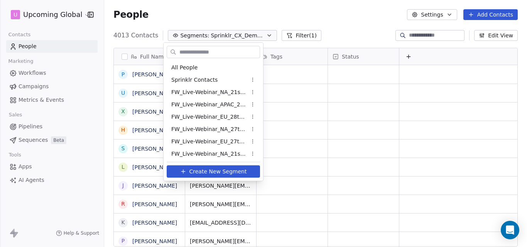
scroll to position [223, 0]
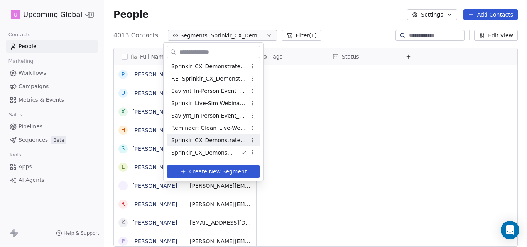
click at [234, 139] on span "Sprinklr_CX_Demonstrate_Reg_Drive_[DATE]" at bounding box center [209, 141] width 76 height 8
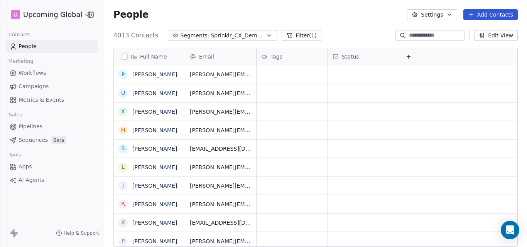
click at [266, 33] on icon "button" at bounding box center [269, 35] width 6 height 6
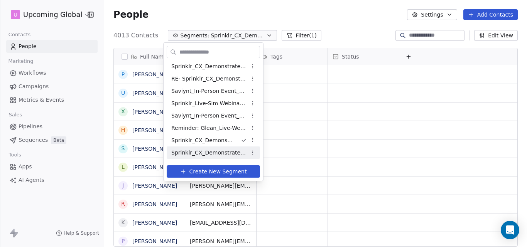
click at [218, 155] on span "Sprinklr_CX_Demonstrate_Reg_Drive_[DATE]" at bounding box center [209, 153] width 76 height 8
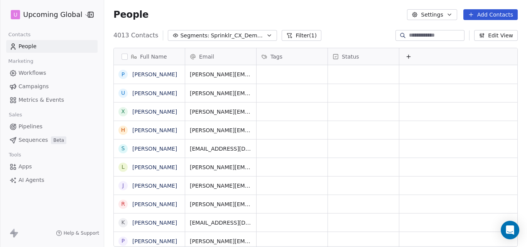
click at [126, 57] on button "button" at bounding box center [125, 57] width 6 height 6
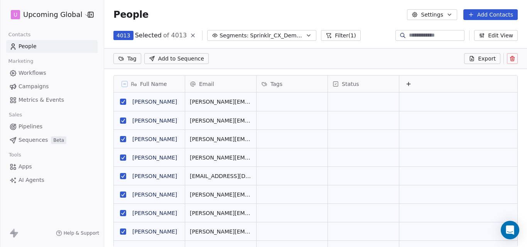
scroll to position [0, 0]
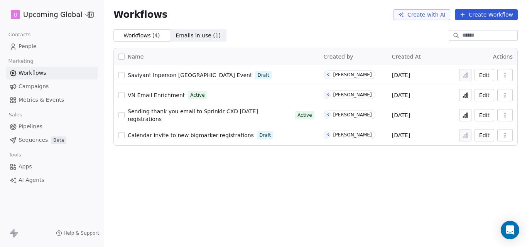
click at [28, 46] on span "People" at bounding box center [28, 46] width 18 height 8
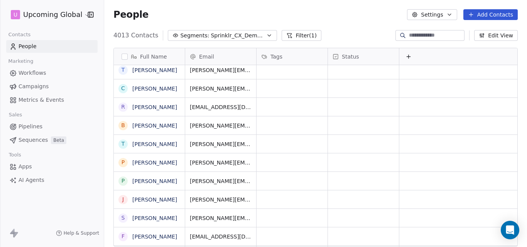
click at [442, 35] on input at bounding box center [436, 36] width 54 height 8
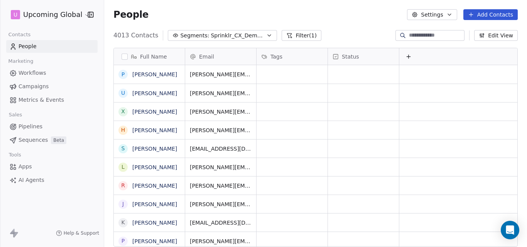
click at [45, 87] on span "Campaigns" at bounding box center [34, 87] width 30 height 8
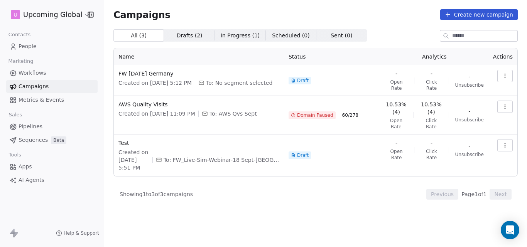
click at [240, 37] on span "In Progress ( 1 )" at bounding box center [240, 36] width 39 height 8
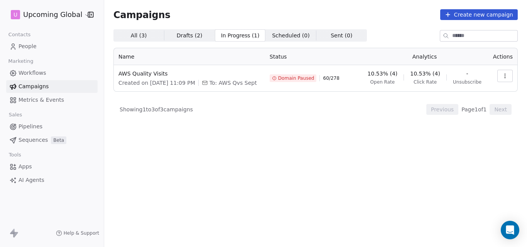
click at [188, 33] on span "Drafts ( 2 )" at bounding box center [190, 36] width 26 height 8
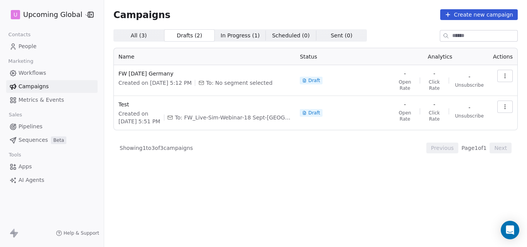
click at [145, 37] on span "All ( 3 ) All ( 3 )" at bounding box center [138, 35] width 51 height 12
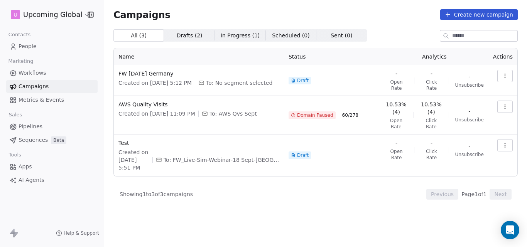
click at [37, 49] on link "People" at bounding box center [51, 46] width 91 height 13
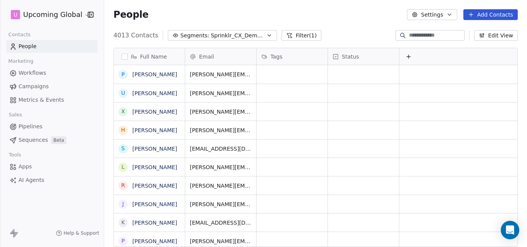
scroll to position [212, 417]
click at [266, 33] on icon "button" at bounding box center [269, 35] width 6 height 6
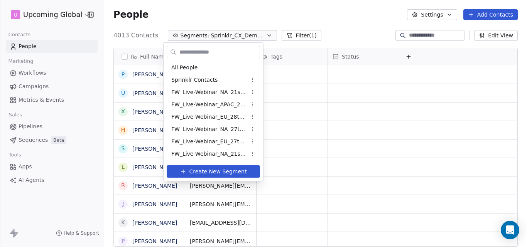
scroll to position [211, 0]
